Goal: Transaction & Acquisition: Purchase product/service

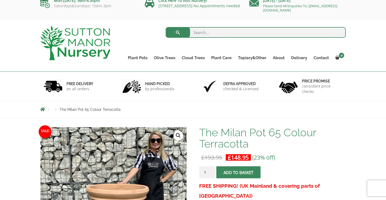
scroll to position [6, 0]
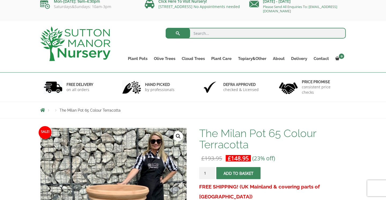
click at [210, 32] on input "search" at bounding box center [256, 33] width 181 height 11
type input "milan pot"
click at [166, 28] on button "submit" at bounding box center [178, 33] width 24 height 11
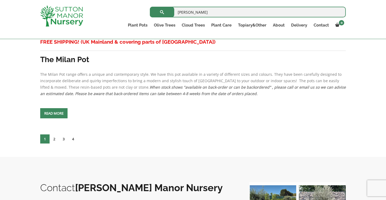
scroll to position [2409, 0]
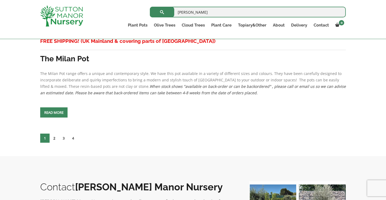
click at [54, 137] on link "2" at bounding box center [54, 138] width 9 height 9
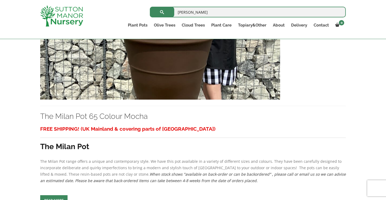
scroll to position [625, 0]
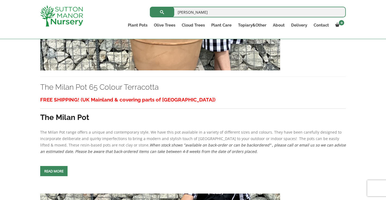
scroll to position [2113, 0]
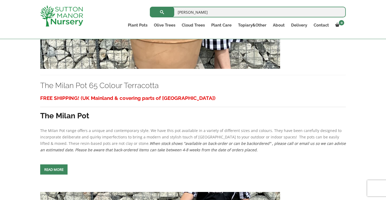
click at [56, 168] on link "Read more" at bounding box center [53, 170] width 27 height 10
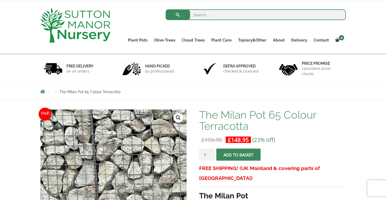
scroll to position [30, 0]
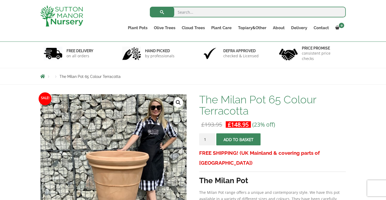
click at [239, 142] on button "Add to basket" at bounding box center [239, 140] width 44 height 12
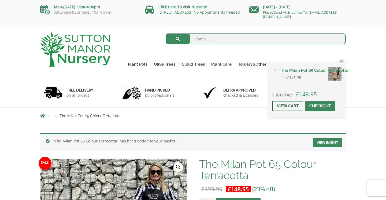
click at [288, 105] on link "View cart" at bounding box center [288, 106] width 31 height 10
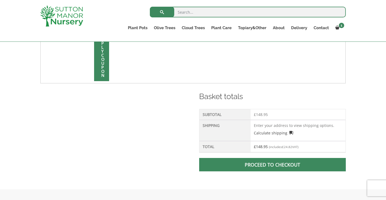
scroll to position [178, 0]
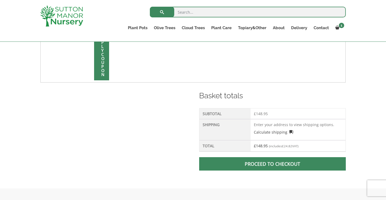
click at [273, 164] on span at bounding box center [273, 164] width 0 height 0
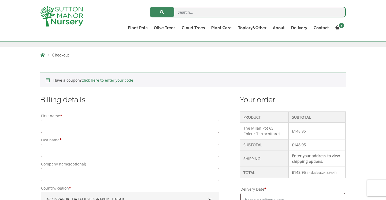
scroll to position [88, 0]
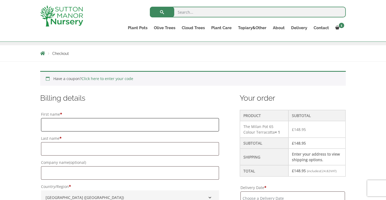
click at [173, 129] on input "First name *" at bounding box center [130, 124] width 178 height 13
type input "[PERSON_NAME]"
type input "Sawbridge"
type input "[STREET_ADDRESS]"
type input "[GEOGRAPHIC_DATA]"
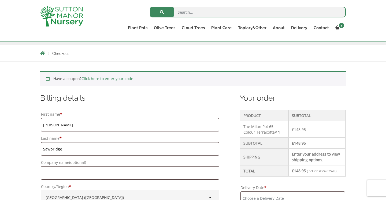
type input "TW9 2SP"
type input "07725792699"
type input "[EMAIL_ADDRESS][DOMAIN_NAME]"
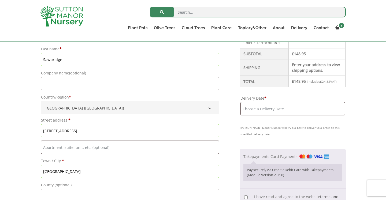
scroll to position [182, 0]
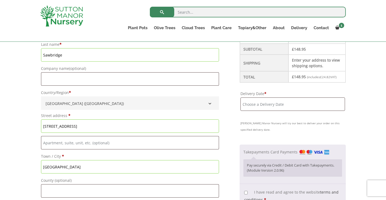
click at [60, 126] on input "[STREET_ADDRESS]" at bounding box center [130, 126] width 178 height 13
drag, startPoint x: 113, startPoint y: 127, endPoint x: 72, endPoint y: 127, distance: 40.5
click at [72, 127] on input "[STREET_ADDRESS][PERSON_NAME]" at bounding box center [130, 126] width 178 height 13
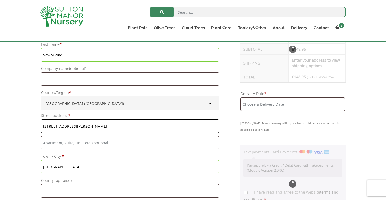
type input "[STREET_ADDRESS][PERSON_NAME]"
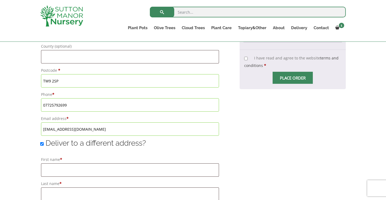
scroll to position [317, 0]
click at [42, 143] on input "Deliver to a different address?" at bounding box center [41, 143] width 3 height 3
checkbox input "false"
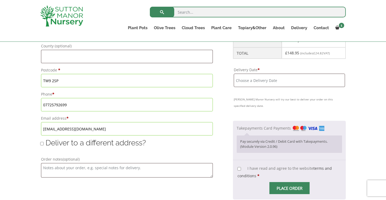
click at [256, 80] on input "Delivery Date *" at bounding box center [289, 80] width 111 height 13
